Goal: Communication & Community: Participate in discussion

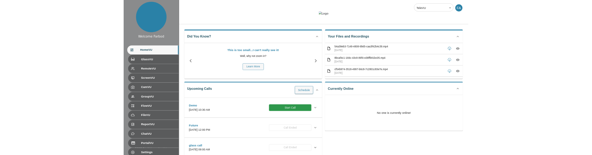
scroll to position [38, 0]
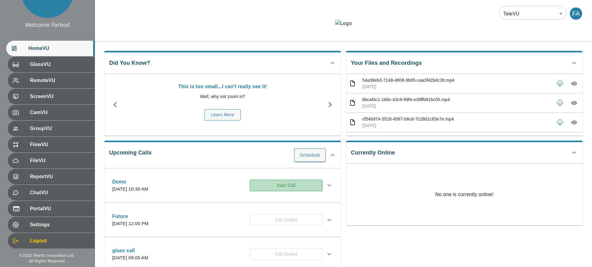
click at [279, 191] on button "Start Call" at bounding box center [286, 185] width 73 height 11
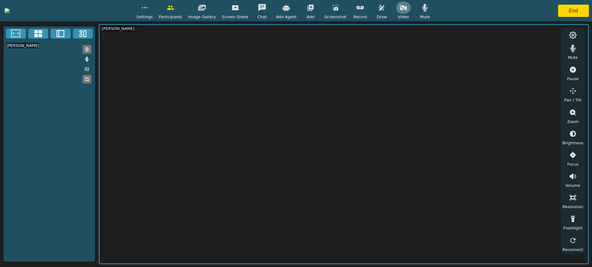
click at [407, 10] on icon "button" at bounding box center [403, 7] width 7 height 7
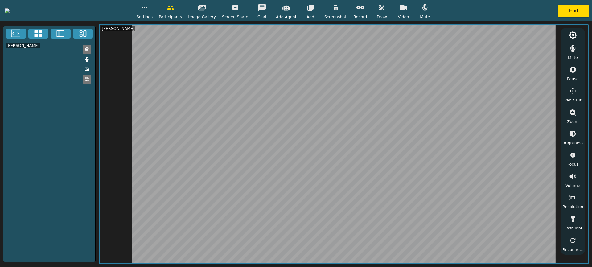
click at [407, 10] on icon "button" at bounding box center [403, 7] width 7 height 5
click at [407, 10] on icon "button" at bounding box center [403, 7] width 7 height 7
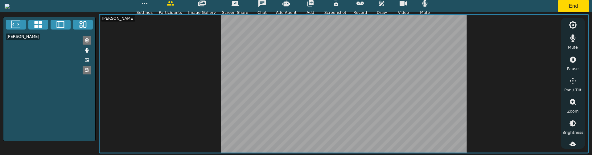
click at [407, 4] on icon "button" at bounding box center [403, 3] width 7 height 5
click at [407, 4] on icon "button" at bounding box center [403, 3] width 7 height 6
click at [407, 4] on icon "button" at bounding box center [403, 3] width 7 height 5
click at [407, 4] on icon "button" at bounding box center [403, 3] width 7 height 6
click at [407, 4] on icon "button" at bounding box center [403, 3] width 7 height 7
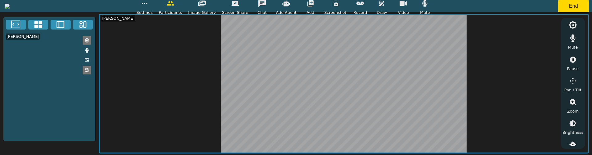
click at [407, 5] on icon "button" at bounding box center [403, 3] width 7 height 5
click at [407, 5] on icon "button" at bounding box center [403, 3] width 7 height 6
click at [407, 5] on icon "button" at bounding box center [403, 3] width 7 height 5
click at [407, 5] on icon "button" at bounding box center [403, 3] width 7 height 6
click at [407, 5] on icon "button" at bounding box center [403, 3] width 7 height 5
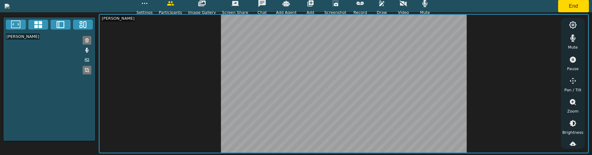
click at [407, 5] on icon "button" at bounding box center [403, 3] width 7 height 6
click at [429, 5] on icon "button" at bounding box center [424, 3] width 7 height 7
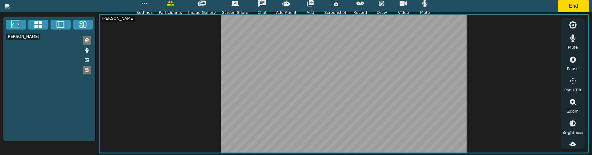
click at [407, 5] on icon "button" at bounding box center [403, 3] width 7 height 7
click at [407, 5] on icon "button" at bounding box center [403, 3] width 7 height 6
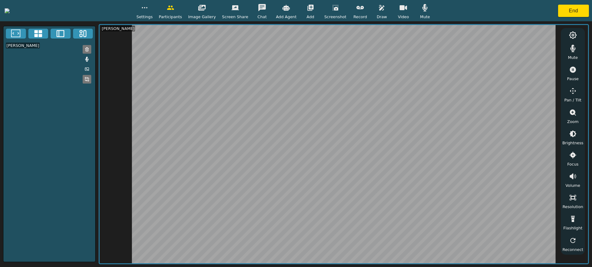
click at [51, 180] on div "[PERSON_NAME]" at bounding box center [49, 144] width 93 height 236
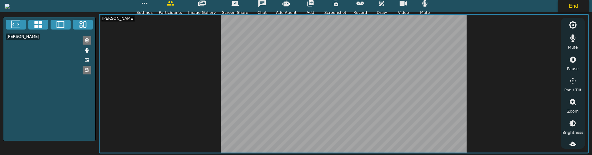
click at [580, 6] on button "End" at bounding box center [573, 6] width 31 height 12
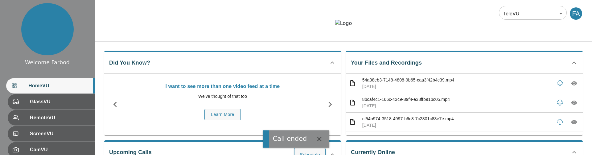
scroll to position [59, 0]
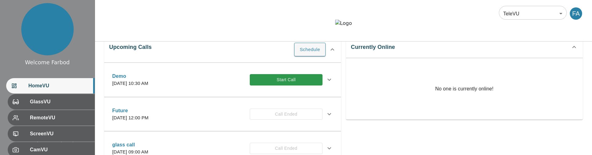
scroll to position [110, 0]
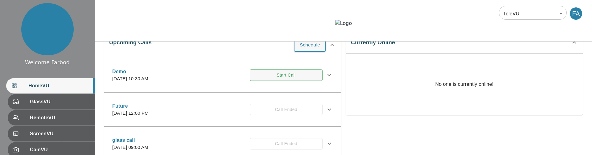
click at [269, 81] on button "Start Call" at bounding box center [286, 75] width 73 height 11
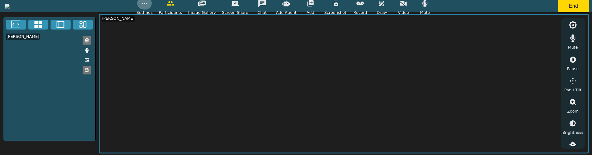
click at [148, 2] on icon "button" at bounding box center [144, 3] width 7 height 7
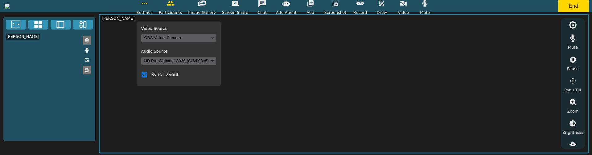
click at [148, 2] on icon "button" at bounding box center [144, 3] width 7 height 7
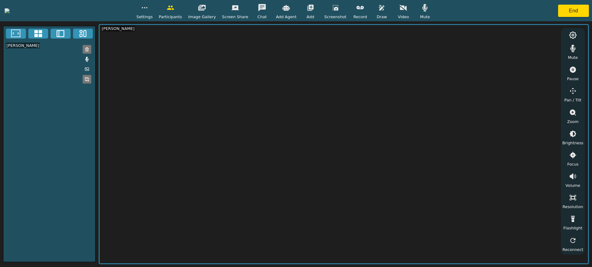
click at [407, 10] on icon "button" at bounding box center [403, 7] width 7 height 7
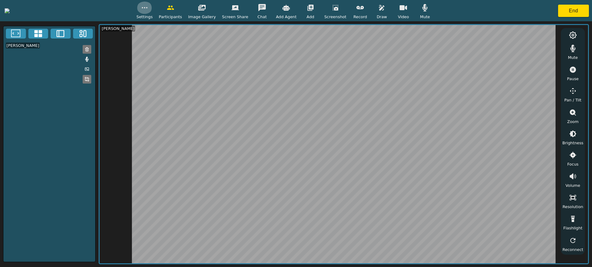
click at [148, 11] on icon "button" at bounding box center [144, 7] width 7 height 7
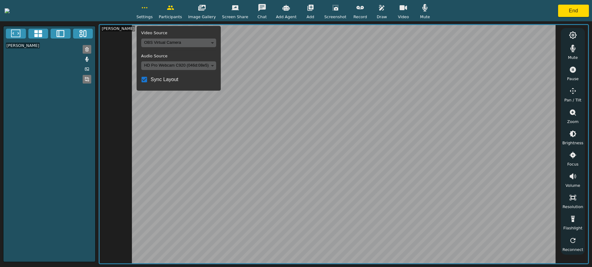
click at [212, 41] on body "Settings Video Source OBS Virtual Camera 8def1697e7aab0bac117425f10e484e6825f1a…" at bounding box center [296, 133] width 592 height 267
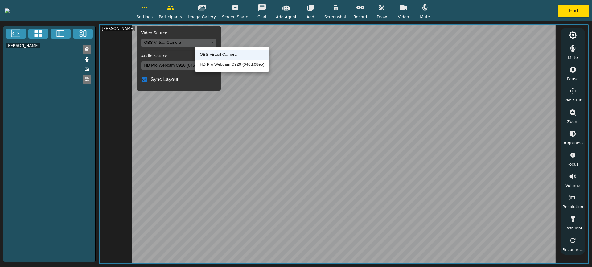
click at [207, 62] on li "HD Pro Webcam C920 (046d:08e5)" at bounding box center [232, 65] width 74 height 10
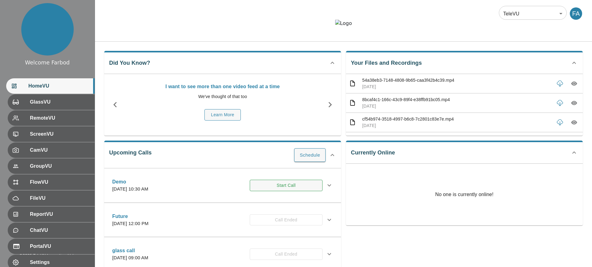
click at [282, 191] on button "Start Call" at bounding box center [286, 185] width 73 height 11
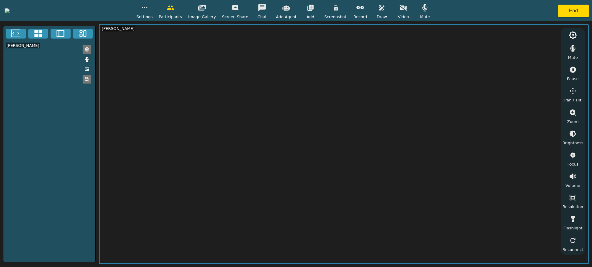
click at [407, 9] on icon "button" at bounding box center [403, 8] width 7 height 6
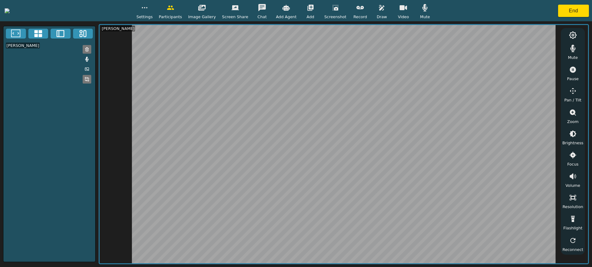
click at [85, 123] on div "[PERSON_NAME]" at bounding box center [49, 144] width 93 height 236
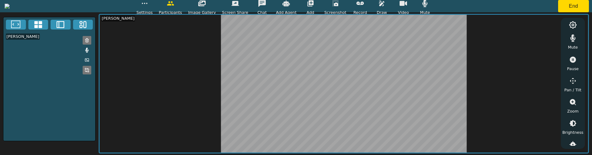
click at [148, 4] on icon "button" at bounding box center [144, 3] width 7 height 7
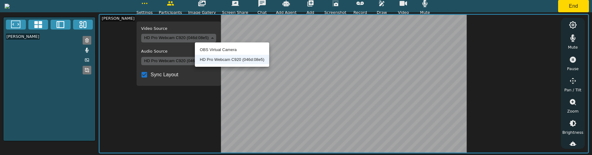
click at [213, 37] on body "Settings Video Source HD Pro Webcam C920 (046d:08e5) ba6f1127a410741a1aded7512e…" at bounding box center [296, 77] width 592 height 155
click at [206, 50] on li "OBS Virtual Camera" at bounding box center [232, 50] width 74 height 10
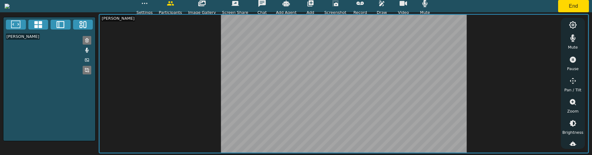
click at [148, 7] on icon "button" at bounding box center [144, 3] width 7 height 7
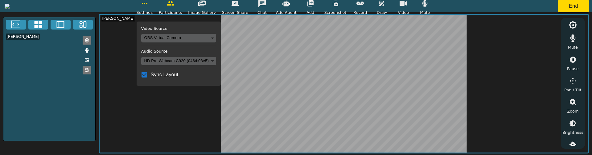
click at [209, 37] on body "Settings Video Source OBS Virtual Camera 8def1697e7aab0bac117425f10e484e6825f1a…" at bounding box center [296, 77] width 592 height 155
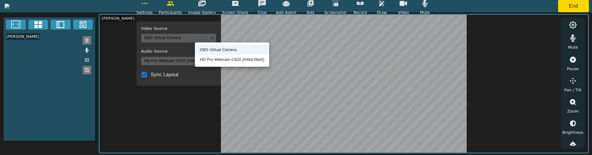
click at [210, 58] on li "HD Pro Webcam C920 (046d:08e5)" at bounding box center [232, 60] width 74 height 10
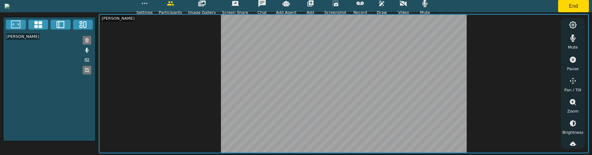
click at [148, 6] on icon "button" at bounding box center [144, 3] width 7 height 7
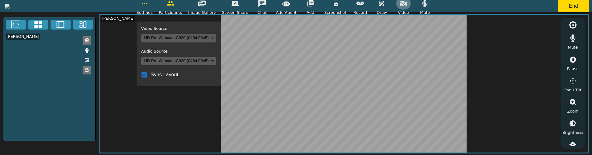
click at [411, 4] on button "button" at bounding box center [403, 3] width 15 height 12
click at [230, 40] on body "Settings Video Source HD Pro Webcam C920 (046d:08e5) ba6f1127a410741a1aded7512e…" at bounding box center [296, 77] width 592 height 155
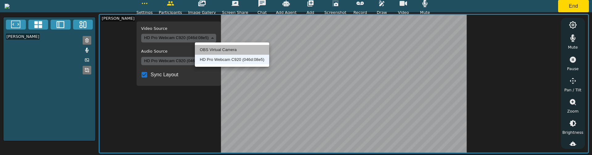
click at [217, 52] on li "OBS Virtual Camera" at bounding box center [232, 50] width 74 height 10
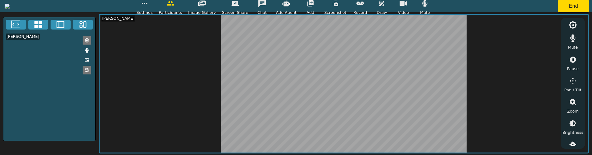
click at [152, 6] on button "button" at bounding box center [144, 3] width 15 height 12
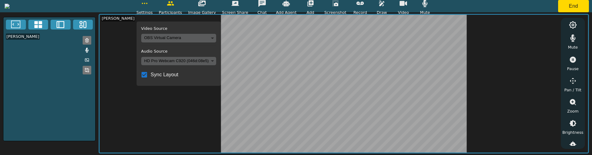
click at [215, 35] on body "Settings Video Source OBS Virtual Camera 8def1697e7aab0bac117425f10e484e6825f1a…" at bounding box center [296, 77] width 592 height 155
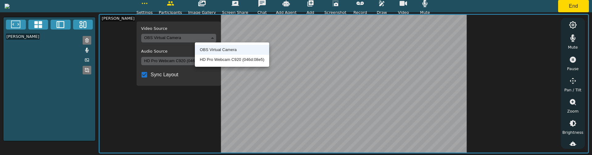
click at [214, 61] on li "HD Pro Webcam C920 (046d:08e5)" at bounding box center [232, 60] width 74 height 10
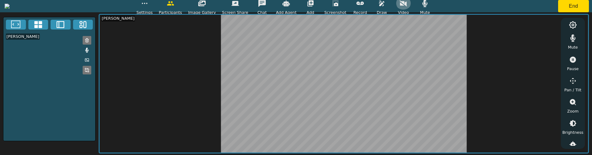
click at [407, 6] on icon "button" at bounding box center [403, 3] width 7 height 7
click at [148, 5] on icon "button" at bounding box center [144, 3] width 7 height 7
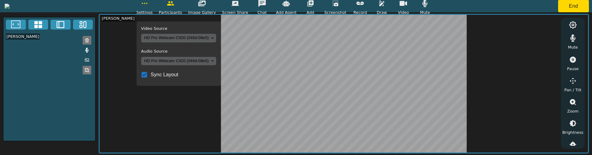
click at [215, 61] on body "Settings Video Source HD Pro Webcam C920 (046d:08e5) ba6f1127a410741a1aded7512e…" at bounding box center [296, 77] width 592 height 155
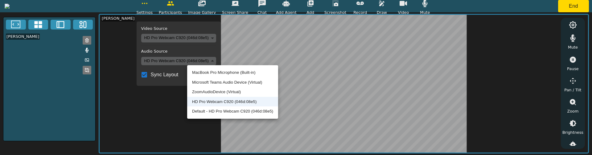
click at [214, 37] on div at bounding box center [296, 77] width 592 height 155
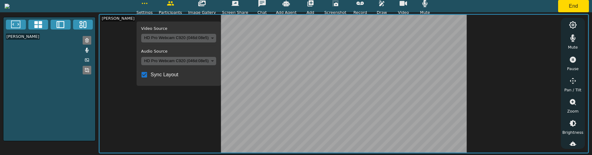
click at [213, 35] on body "Settings Video Source HD Pro Webcam C920 (046d:08e5) ba6f1127a410741a1aded7512e…" at bounding box center [296, 77] width 592 height 155
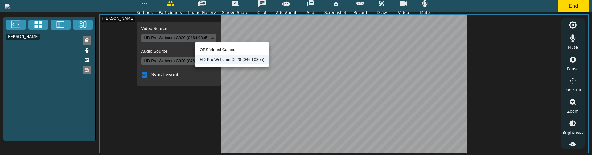
click at [211, 49] on li "OBS Virtual Camera" at bounding box center [232, 50] width 74 height 10
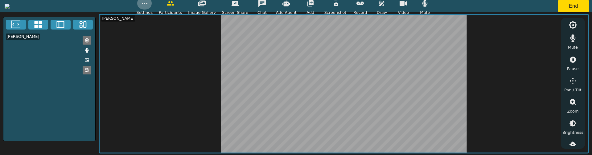
click at [148, 6] on icon "button" at bounding box center [144, 3] width 7 height 7
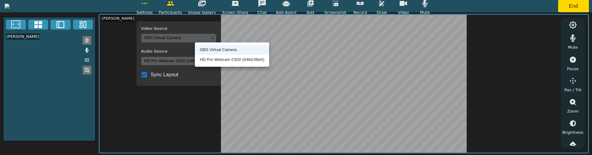
click at [216, 35] on body "Settings Video Source OBS Virtual Camera 8def1697e7aab0bac117425f10e484e6825f1a…" at bounding box center [296, 77] width 592 height 155
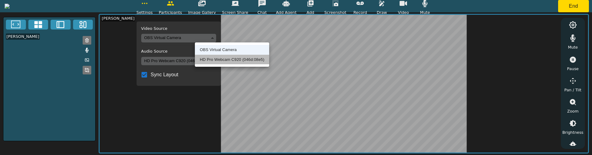
click at [213, 58] on li "HD Pro Webcam C920 (046d:08e5)" at bounding box center [232, 60] width 74 height 10
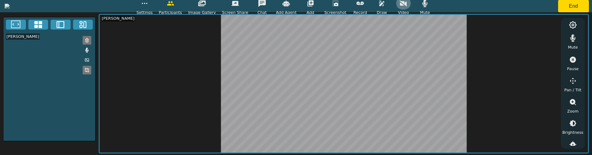
click at [411, 7] on button "button" at bounding box center [403, 3] width 15 height 12
click at [148, 4] on icon "button" at bounding box center [144, 3] width 7 height 7
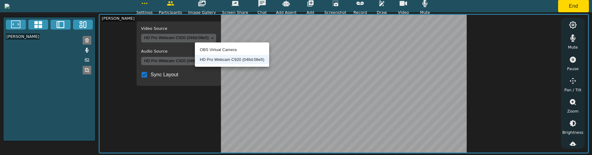
click at [216, 40] on body "Settings Video Source HD Pro Webcam C920 (046d:08e5) ba6f1127a410741a1aded7512e…" at bounding box center [296, 77] width 592 height 155
click at [213, 50] on li "OBS Virtual Camera" at bounding box center [232, 50] width 74 height 10
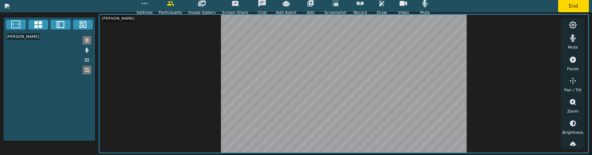
click at [148, 6] on icon "button" at bounding box center [144, 3] width 7 height 7
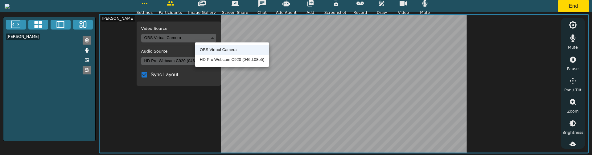
click at [213, 36] on body "Settings Video Source OBS Virtual Camera 8def1697e7aab0bac117425f10e484e6825f1a…" at bounding box center [296, 77] width 592 height 155
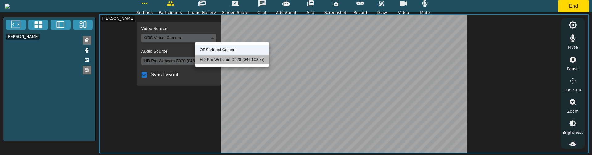
click at [213, 61] on li "HD Pro Webcam C920 (046d:08e5)" at bounding box center [232, 60] width 74 height 10
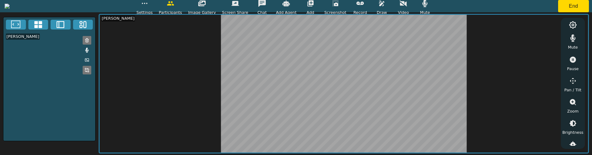
click at [411, 8] on button "button" at bounding box center [403, 3] width 15 height 12
click at [188, 5] on div "Settings Participants Image Gallery Screen Share Chat Add Agent Add Screenshot …" at bounding box center [296, 6] width 592 height 12
click at [148, 6] on icon "button" at bounding box center [144, 3] width 7 height 7
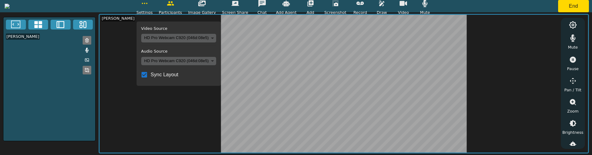
click at [212, 41] on body "Settings Video Source HD Pro Webcam C920 (046d:08e5) ba6f1127a410741a1aded7512e…" at bounding box center [296, 77] width 592 height 155
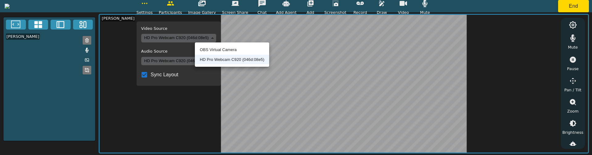
click at [204, 50] on li "OBS Virtual Camera" at bounding box center [232, 50] width 74 height 10
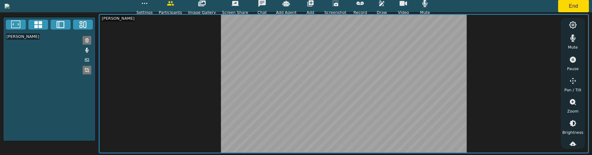
click at [152, 9] on button "button" at bounding box center [144, 3] width 15 height 12
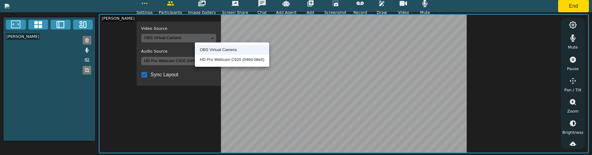
click at [208, 37] on body "Settings Video Source OBS Virtual Camera 8def1697e7aab0bac117425f10e484e6825f1a…" at bounding box center [296, 77] width 592 height 155
click at [209, 59] on li "HD Pro Webcam C920 (046d:08e5)" at bounding box center [232, 60] width 74 height 10
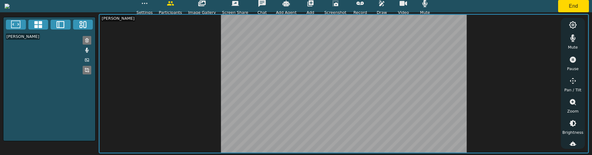
click at [145, 3] on circle "button" at bounding box center [144, 3] width 1 height 1
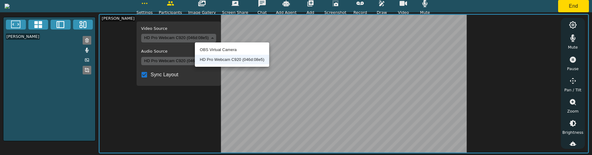
click at [204, 39] on body "Settings Video Source HD Pro Webcam C920 (046d:08e5) ba6f1127a410741a1aded7512e…" at bounding box center [296, 77] width 592 height 155
click at [207, 51] on li "OBS Virtual Camera" at bounding box center [232, 50] width 74 height 10
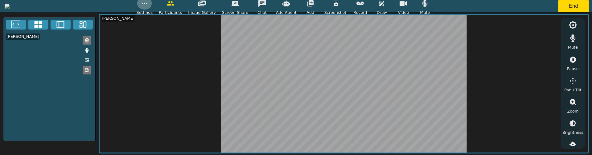
click at [152, 8] on button "button" at bounding box center [144, 3] width 15 height 12
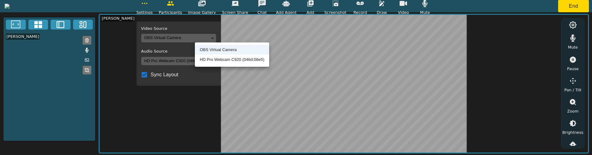
click at [208, 38] on body "Settings Video Source OBS Virtual Camera 8def1697e7aab0bac117425f10e484e6825f1a…" at bounding box center [296, 77] width 592 height 155
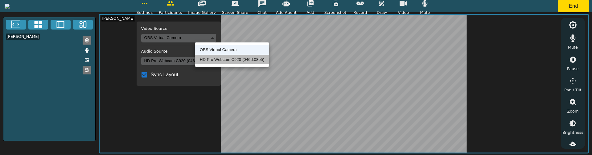
click at [211, 56] on li "HD Pro Webcam C920 (046d:08e5)" at bounding box center [232, 60] width 74 height 10
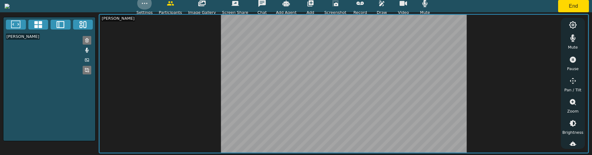
click at [148, 5] on icon "button" at bounding box center [144, 3] width 7 height 7
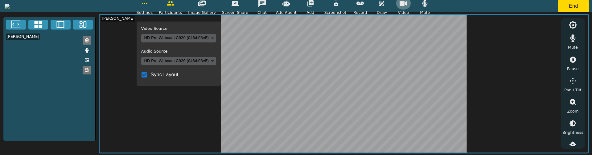
click at [407, 6] on icon "button" at bounding box center [403, 3] width 7 height 7
click at [153, 9] on div "Settings" at bounding box center [145, 6] width 16 height 18
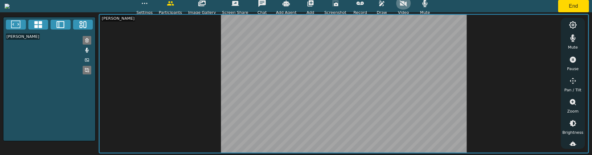
click at [411, 7] on button "button" at bounding box center [403, 3] width 15 height 12
click at [407, 6] on icon "button" at bounding box center [403, 3] width 7 height 7
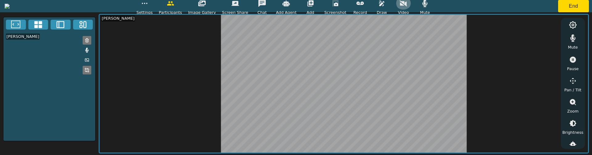
click at [407, 6] on icon "button" at bounding box center [403, 3] width 7 height 7
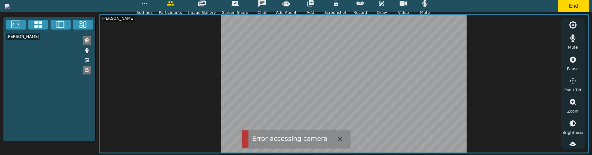
click at [411, 7] on button "button" at bounding box center [403, 3] width 15 height 12
click at [407, 6] on icon "button" at bounding box center [403, 3] width 7 height 7
click at [407, 6] on icon "button" at bounding box center [403, 3] width 7 height 5
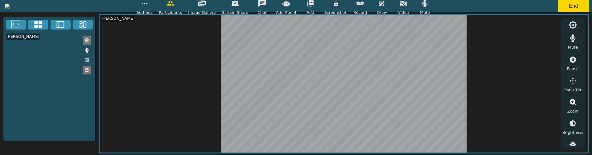
click at [407, 6] on icon "button" at bounding box center [403, 3] width 7 height 7
click at [407, 6] on icon "button" at bounding box center [403, 3] width 7 height 5
click at [407, 6] on icon "button" at bounding box center [403, 3] width 7 height 7
click at [407, 6] on icon "button" at bounding box center [403, 3] width 7 height 5
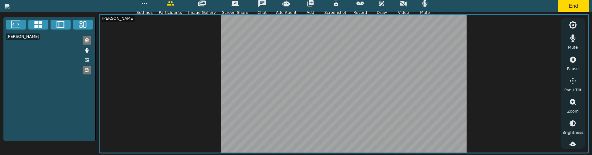
click at [407, 6] on icon "button" at bounding box center [403, 3] width 7 height 7
click at [407, 6] on icon "button" at bounding box center [403, 3] width 7 height 5
click at [407, 6] on icon "button" at bounding box center [403, 3] width 7 height 7
click at [148, 5] on icon "button" at bounding box center [144, 3] width 7 height 7
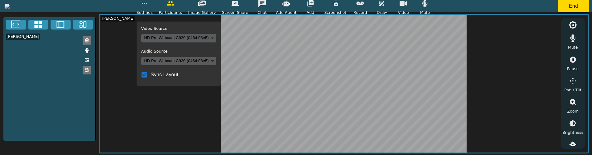
click at [211, 35] on body "Settings Video Source HD Pro Webcam C920 (046d:08e5) ba6f1127a410741a1aded7512e…" at bounding box center [296, 77] width 592 height 155
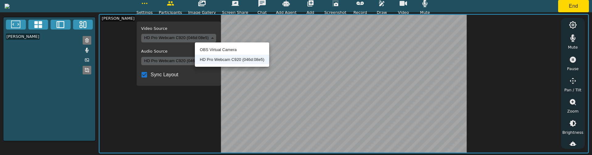
click at [211, 49] on li "OBS Virtual Camera" at bounding box center [232, 50] width 74 height 10
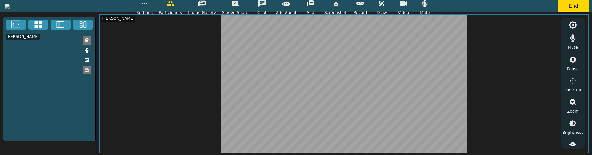
click at [148, 6] on icon "button" at bounding box center [144, 3] width 7 height 7
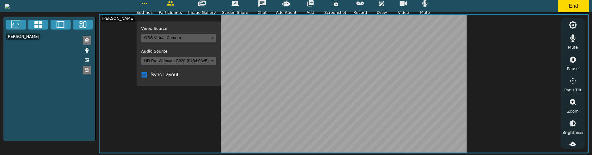
click at [213, 38] on body "Settings Video Source OBS Virtual Camera 8def1697e7aab0bac117425f10e484e6825f1a…" at bounding box center [296, 77] width 592 height 155
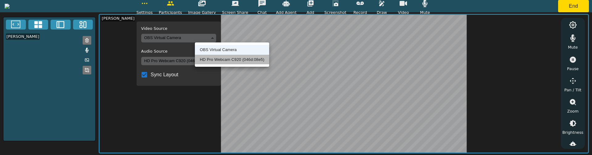
click at [213, 58] on li "HD Pro Webcam C920 (046d:08e5)" at bounding box center [232, 60] width 74 height 10
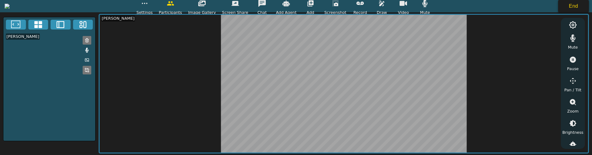
click at [562, 6] on button "End" at bounding box center [573, 6] width 31 height 12
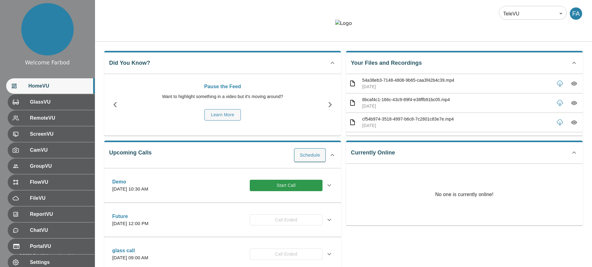
click at [231, 61] on div "Did You Know? Pause the Feed Want to highlight something in a video but it's mo…" at bounding box center [343, 212] width 497 height 341
click at [288, 36] on div at bounding box center [343, 28] width 497 height 17
click at [286, 191] on button "Start Call" at bounding box center [286, 185] width 73 height 11
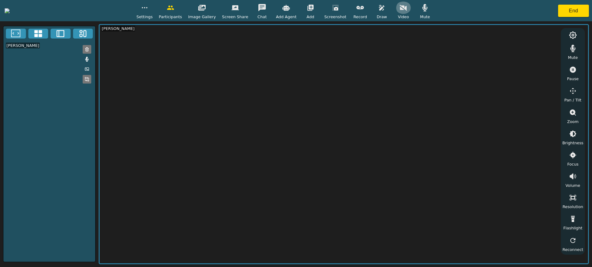
click at [407, 11] on icon "button" at bounding box center [403, 7] width 7 height 7
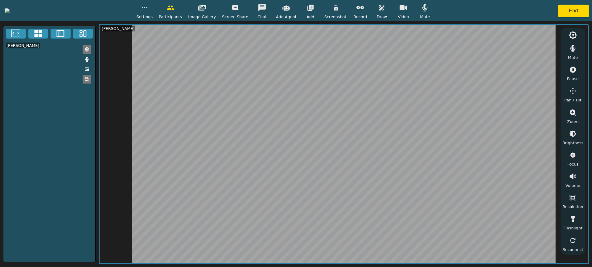
click at [148, 9] on icon "button" at bounding box center [144, 7] width 7 height 7
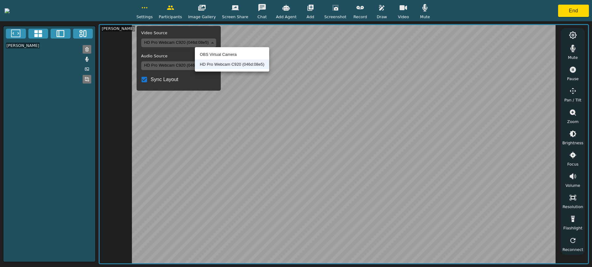
click at [213, 42] on body "Settings Video Source HD Pro Webcam C920 (046d:08e5) ba6f1127a410741a1aded7512e…" at bounding box center [296, 133] width 592 height 267
click at [214, 54] on li "OBS Virtual Camera" at bounding box center [232, 55] width 74 height 10
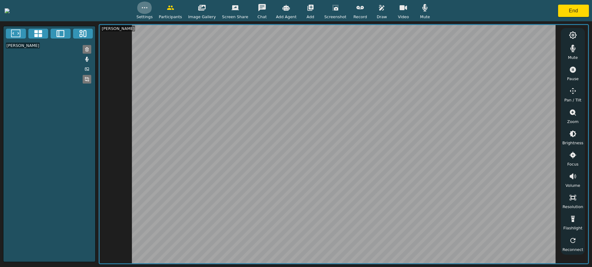
click at [148, 10] on icon "button" at bounding box center [144, 7] width 7 height 7
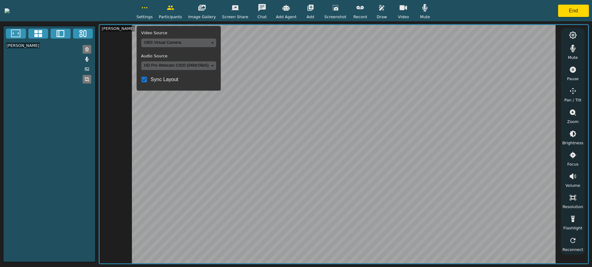
click at [407, 8] on icon "button" at bounding box center [403, 7] width 7 height 7
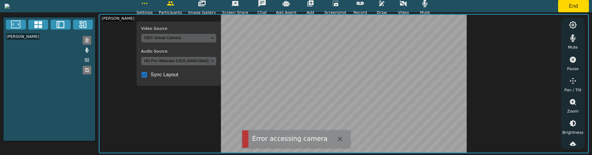
click at [407, 5] on icon "button" at bounding box center [403, 3] width 7 height 6
click at [407, 5] on icon "button" at bounding box center [403, 3] width 7 height 5
click at [407, 5] on icon "button" at bounding box center [403, 3] width 7 height 6
click at [407, 6] on icon "button" at bounding box center [403, 3] width 7 height 5
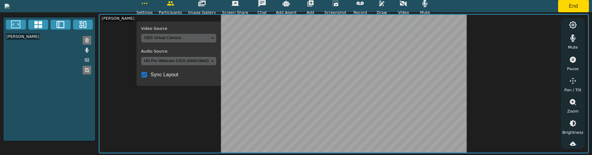
click at [407, 5] on icon "button" at bounding box center [403, 3] width 7 height 6
click at [407, 5] on icon "button" at bounding box center [403, 3] width 7 height 5
click at [407, 5] on icon "button" at bounding box center [403, 3] width 7 height 6
click at [428, 4] on icon "button" at bounding box center [425, 3] width 5 height 7
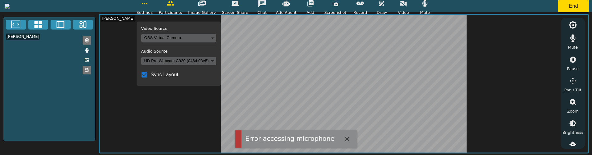
click at [428, 5] on icon "button" at bounding box center [425, 3] width 5 height 7
click at [429, 5] on icon "button" at bounding box center [424, 3] width 7 height 7
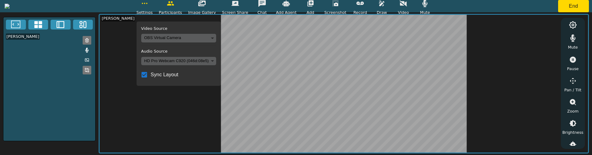
click at [407, 6] on icon "button" at bounding box center [403, 3] width 7 height 7
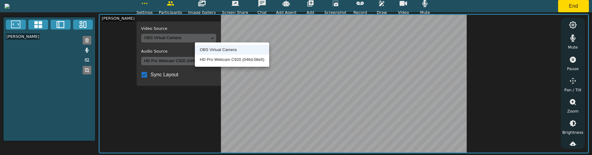
click at [213, 41] on body "Settings Video Source OBS Virtual Camera 8def1697e7aab0bac117425f10e484e6825f1a…" at bounding box center [296, 77] width 592 height 155
click at [213, 58] on li "HD Pro Webcam C920 (046d:08e5)" at bounding box center [232, 60] width 74 height 10
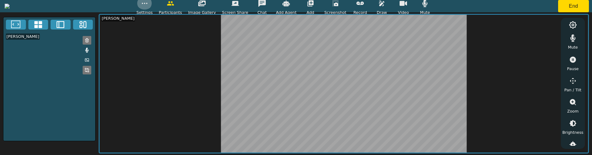
click at [148, 7] on icon "button" at bounding box center [144, 3] width 7 height 7
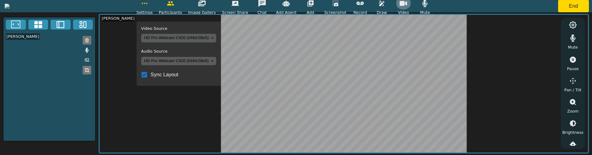
click at [407, 6] on icon "button" at bounding box center [403, 3] width 7 height 7
click at [241, 36] on body "Settings Video Source HD Pro Webcam C920 (046d:08e5) ba6f1127a410741a1aded7512e…" at bounding box center [296, 77] width 592 height 155
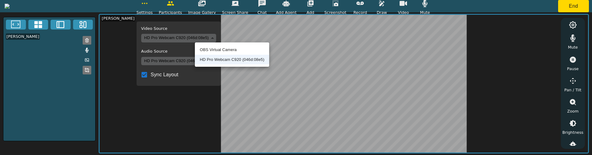
click at [223, 50] on li "OBS Virtual Camera" at bounding box center [232, 50] width 74 height 10
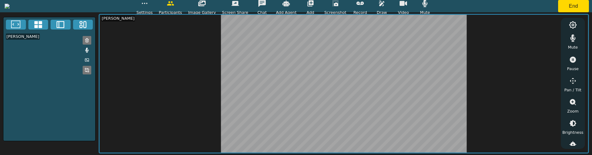
click at [148, 5] on icon "button" at bounding box center [144, 3] width 7 height 7
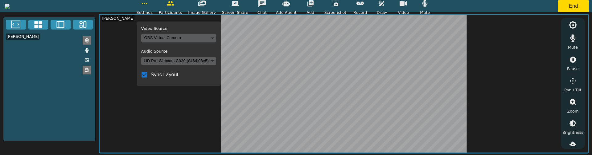
click at [218, 37] on body "Settings Video Source OBS Virtual Camera 8def1697e7aab0bac117425f10e484e6825f1a…" at bounding box center [296, 77] width 592 height 155
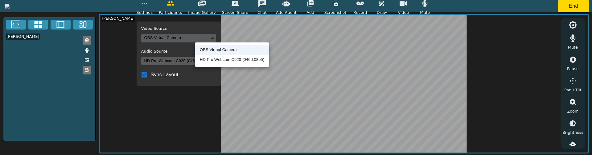
click at [216, 58] on li "HD Pro Webcam C920 (046d:08e5)" at bounding box center [232, 60] width 74 height 10
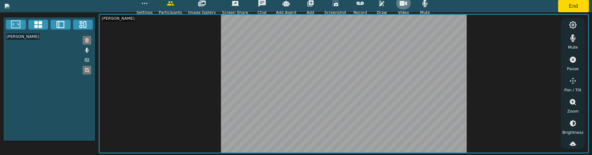
click at [407, 6] on icon "button" at bounding box center [403, 3] width 7 height 7
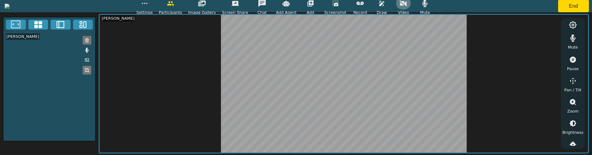
click at [407, 6] on icon "button" at bounding box center [403, 3] width 7 height 7
click at [152, 8] on button "button" at bounding box center [144, 3] width 15 height 12
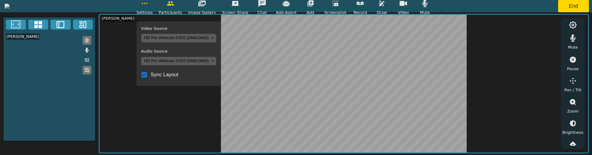
click at [212, 38] on body "Settings Video Source HD Pro Webcam C920 (046d:08e5) ba6f1127a410741a1aded7512e…" at bounding box center [296, 77] width 592 height 155
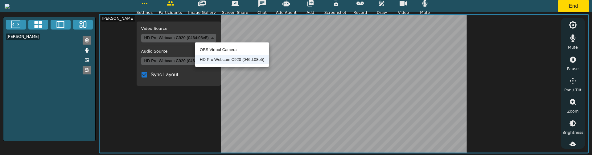
click at [213, 52] on li "OBS Virtual Camera" at bounding box center [232, 50] width 74 height 10
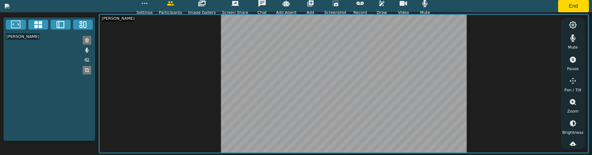
click at [411, 8] on div "Video" at bounding box center [403, 6] width 15 height 18
click at [407, 5] on icon "button" at bounding box center [403, 3] width 7 height 6
click at [148, 6] on icon "button" at bounding box center [144, 3] width 7 height 7
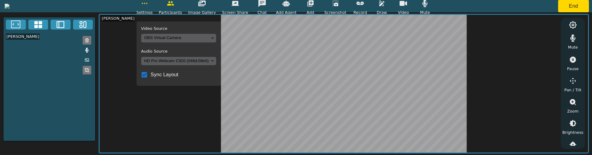
click at [230, 40] on body "Settings Video Source OBS Virtual Camera 8def1697e7aab0bac117425f10e484e6825f1a…" at bounding box center [296, 77] width 592 height 155
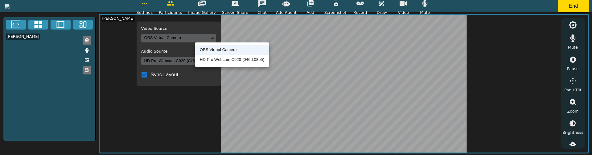
click at [225, 57] on li "HD Pro Webcam C920 (046d:08e5)" at bounding box center [232, 60] width 74 height 10
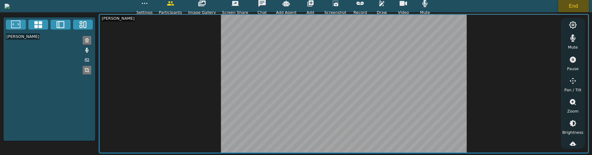
click at [564, 6] on button "End" at bounding box center [573, 6] width 31 height 12
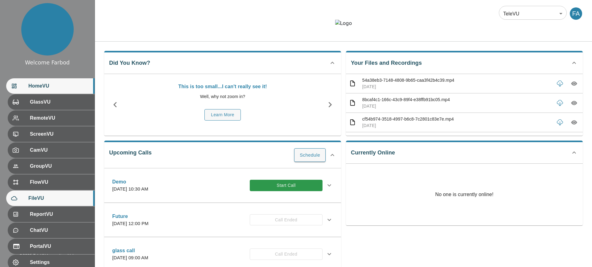
click at [37, 192] on div "FileVU" at bounding box center [50, 198] width 89 height 15
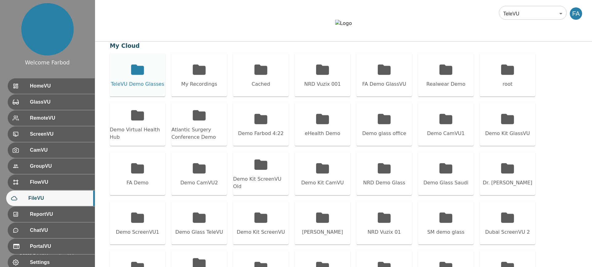
click at [132, 75] on icon at bounding box center [137, 69] width 13 height 10
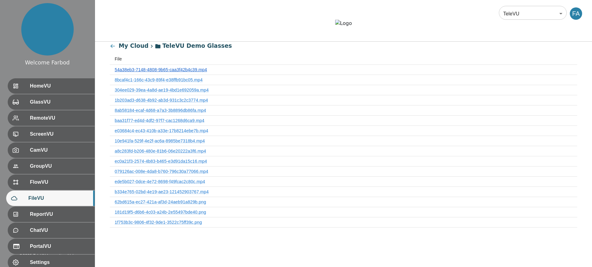
click at [139, 72] on link "54a38eb3-7148-4808-9b65-caa3f42b4c39.mp4" at bounding box center [161, 69] width 92 height 5
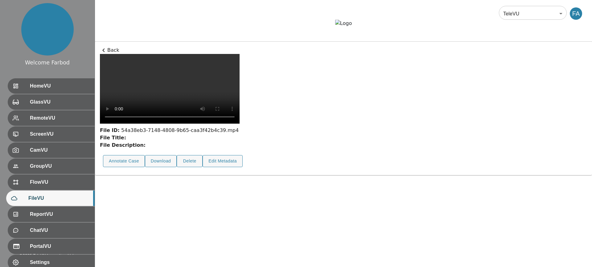
click at [102, 54] on icon at bounding box center [103, 50] width 7 height 7
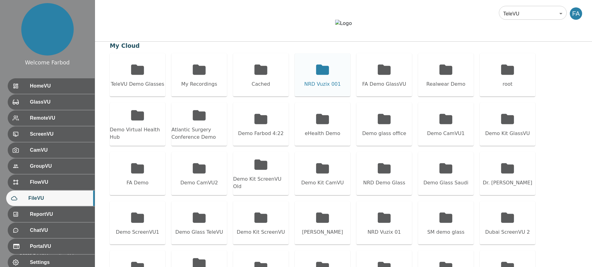
click at [332, 97] on div "NRD Vuzix 001" at bounding box center [323, 74] width 56 height 43
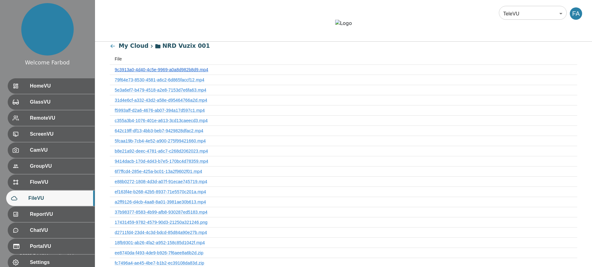
click at [183, 72] on link "9c3913a0-4d40-4c5e-9969-a0a8d982b8d9.mp4" at bounding box center [161, 69] width 93 height 5
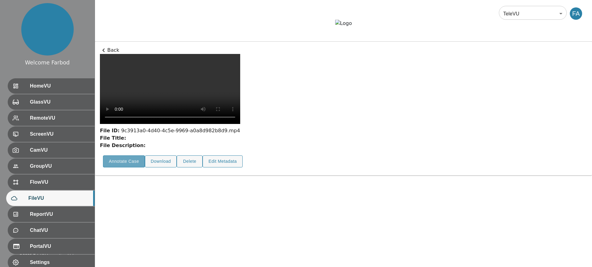
click at [138, 167] on button "Annotate Case" at bounding box center [124, 161] width 42 height 12
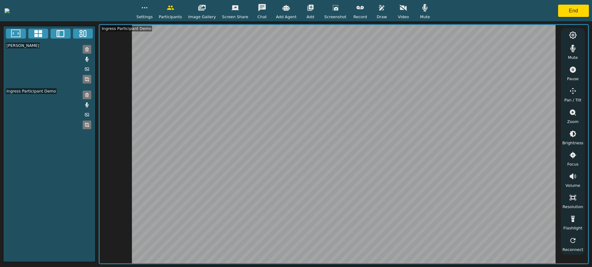
click at [411, 13] on div "Video" at bounding box center [403, 11] width 15 height 18
click at [148, 10] on icon "button" at bounding box center [144, 7] width 7 height 7
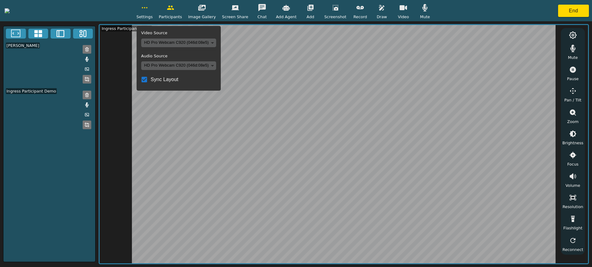
click at [148, 10] on icon "button" at bounding box center [144, 7] width 7 height 7
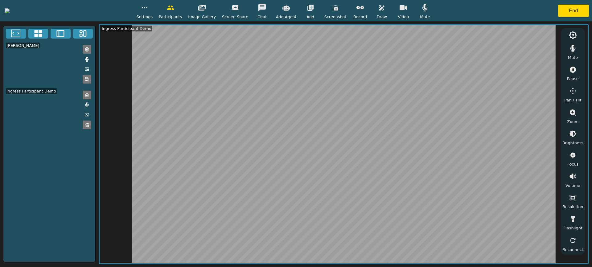
click at [368, 11] on button "button" at bounding box center [360, 8] width 15 height 12
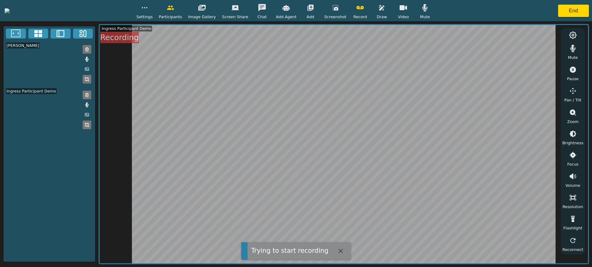
click at [390, 8] on button "button" at bounding box center [381, 8] width 15 height 12
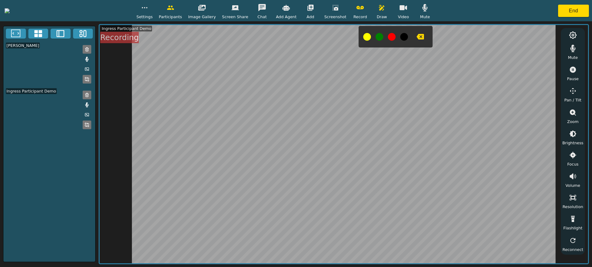
click at [35, 32] on icon at bounding box center [38, 33] width 8 height 7
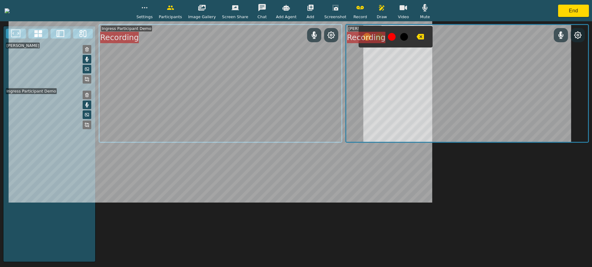
click at [390, 8] on button "button" at bounding box center [381, 8] width 15 height 12
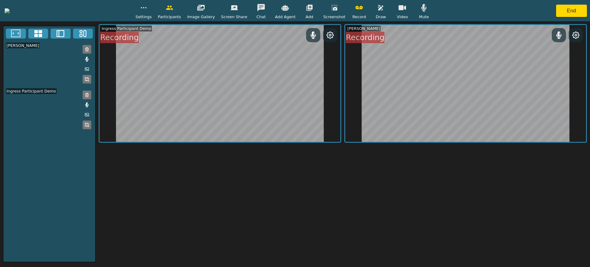
click at [14, 30] on icon at bounding box center [15, 34] width 9 height 8
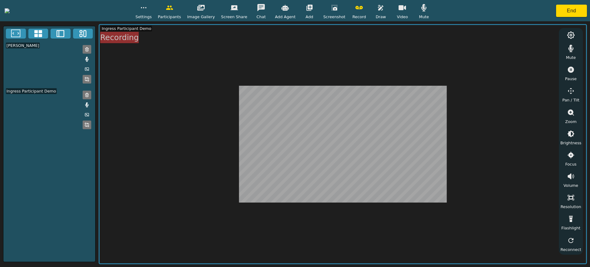
click at [54, 34] on button at bounding box center [61, 34] width 20 height 10
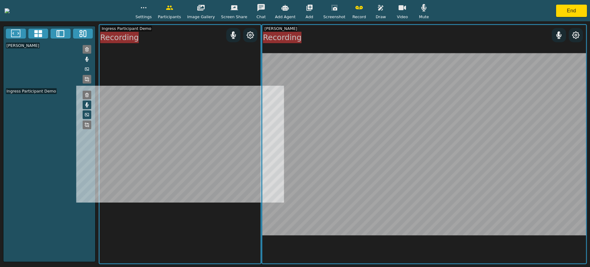
click at [85, 34] on icon at bounding box center [82, 33] width 9 height 9
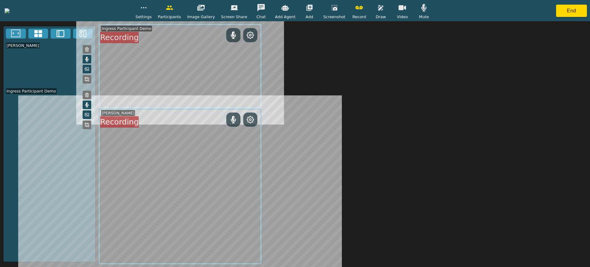
click at [16, 32] on icon at bounding box center [15, 33] width 9 height 9
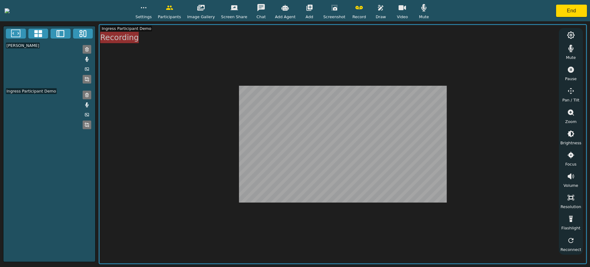
click at [389, 12] on button "button" at bounding box center [380, 8] width 15 height 12
click at [363, 9] on icon "button" at bounding box center [359, 7] width 7 height 3
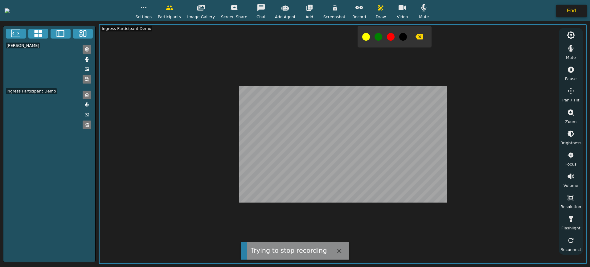
click at [565, 7] on button "End" at bounding box center [571, 11] width 31 height 12
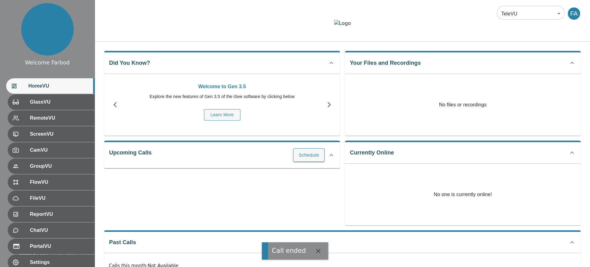
scroll to position [1, 0]
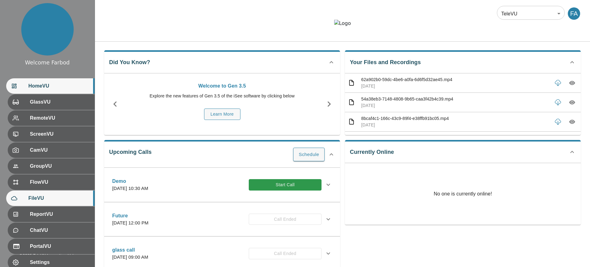
click at [49, 198] on span "FileVU" at bounding box center [58, 198] width 61 height 7
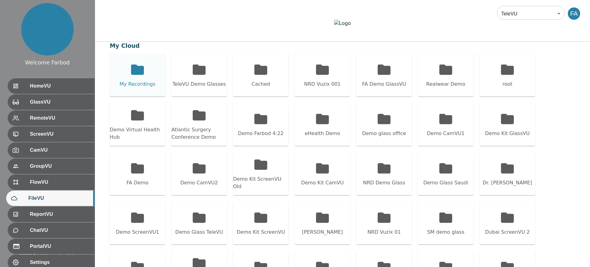
click at [146, 95] on div "My Recordings" at bounding box center [138, 74] width 56 height 43
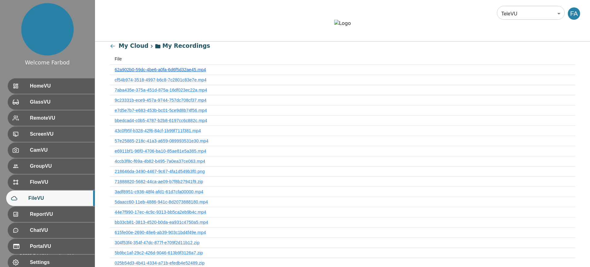
click at [155, 72] on link "62a902b0-59dc-4be6-a0fa-6d6f5d32ae45.mp4" at bounding box center [160, 69] width 91 height 5
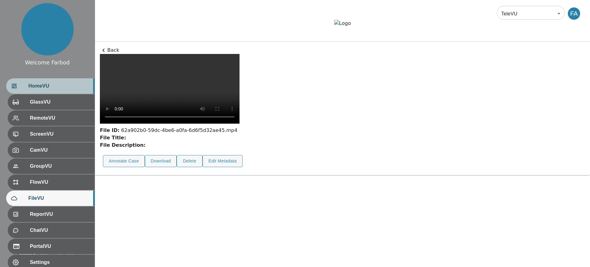
click at [34, 88] on span "HomeVU" at bounding box center [58, 85] width 61 height 7
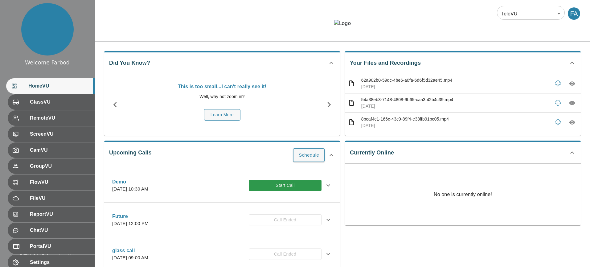
click at [168, 70] on div "Did You Know? This is too small...I can't really see it! Well, why not zoom in?…" at bounding box center [222, 93] width 236 height 85
